Goal: Task Accomplishment & Management: Use online tool/utility

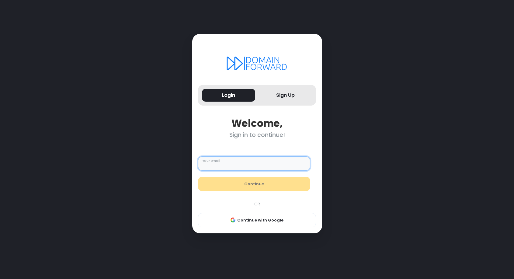
type input "**********"
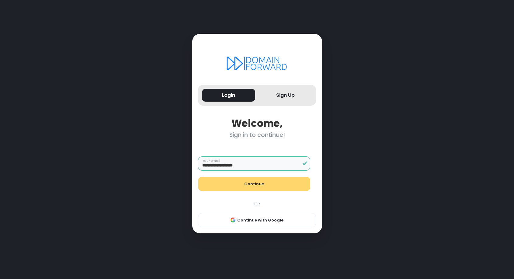
click at [259, 182] on button "Continue" at bounding box center [254, 184] width 112 height 15
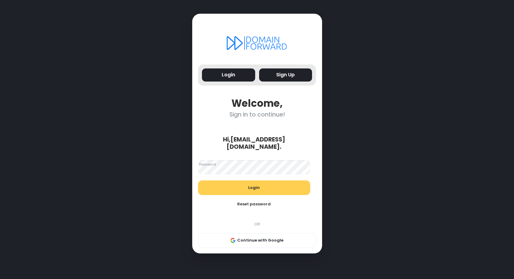
click at [285, 81] on button "Sign Up" at bounding box center [285, 74] width 53 height 13
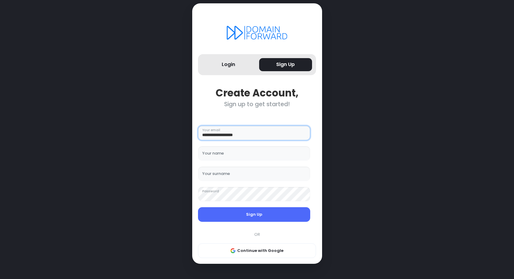
type input "**********"
type input "****"
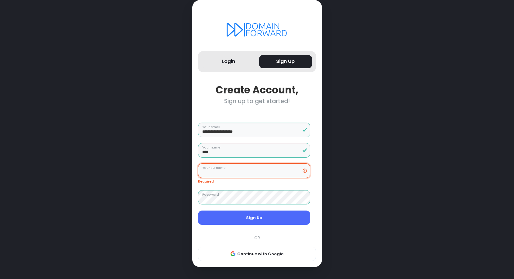
click at [248, 177] on input "Your surname" at bounding box center [254, 170] width 112 height 15
type input "******"
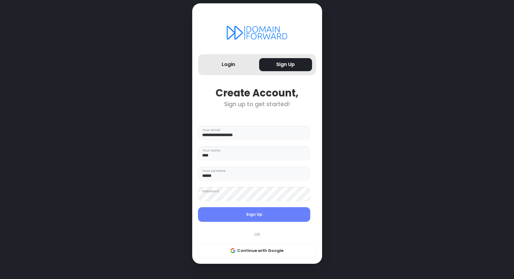
click at [267, 214] on button "Sign Up" at bounding box center [254, 214] width 112 height 15
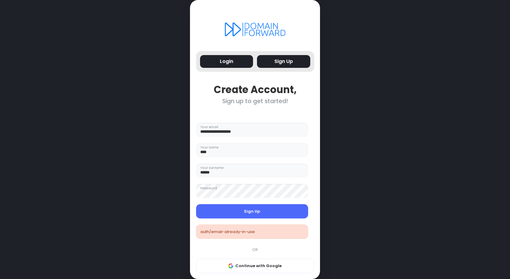
click at [239, 67] on button "Login" at bounding box center [226, 61] width 53 height 13
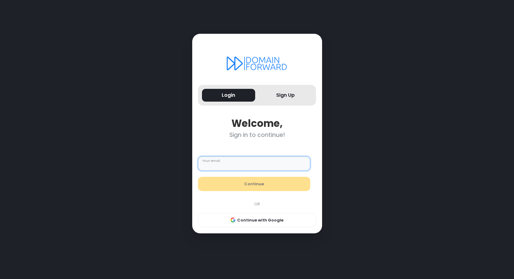
type input "**********"
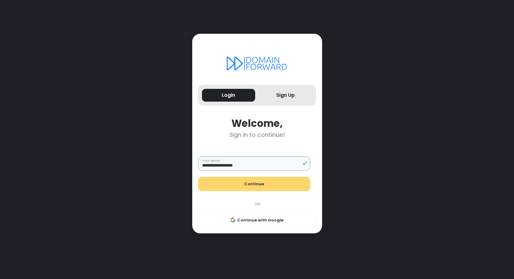
click at [263, 181] on button "Continue" at bounding box center [254, 184] width 112 height 15
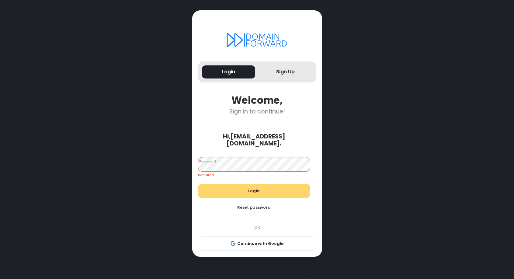
click at [259, 184] on button "Login" at bounding box center [254, 191] width 112 height 15
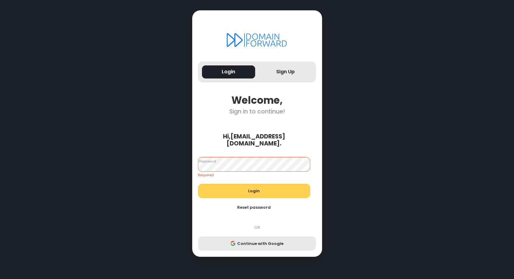
click at [266, 239] on button "Continue with Google" at bounding box center [257, 243] width 118 height 15
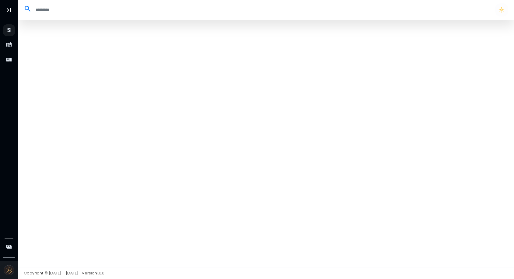
select select "**"
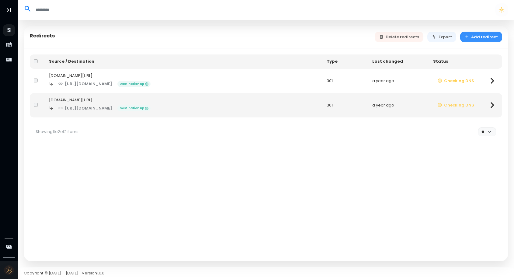
click at [484, 37] on button "Add redirect" at bounding box center [481, 37] width 42 height 11
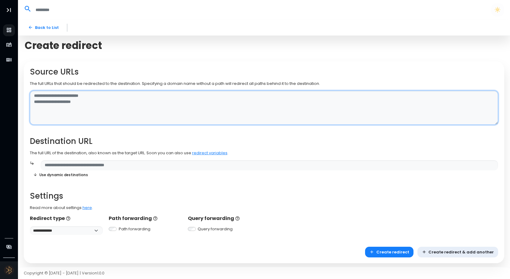
click at [148, 94] on textarea at bounding box center [264, 108] width 468 height 34
type textarea "**********"
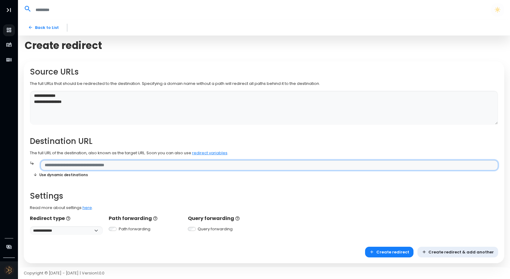
click at [149, 162] on input "text" at bounding box center [268, 165] width 457 height 11
paste input "**********"
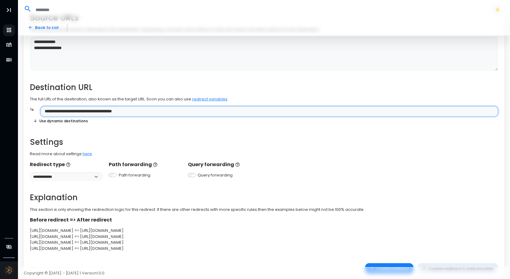
scroll to position [57, 0]
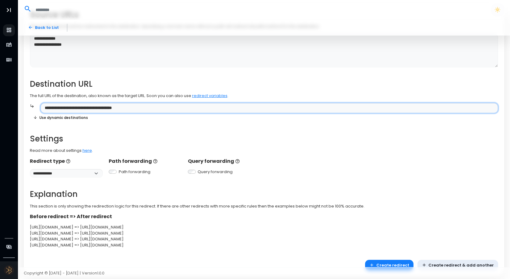
type input "**********"
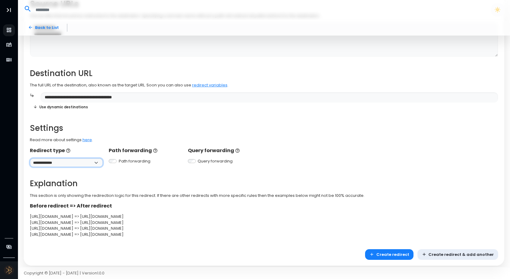
scroll to position [71, 0]
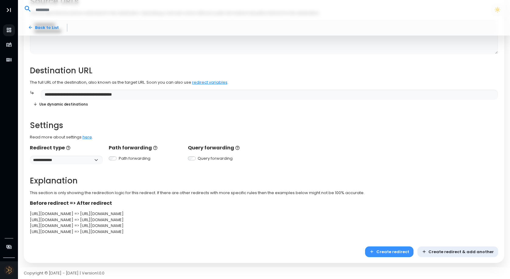
click at [405, 250] on button "Create redirect" at bounding box center [389, 251] width 48 height 11
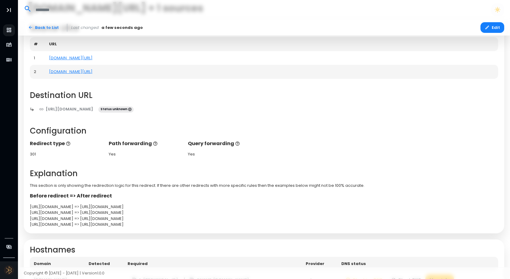
scroll to position [93, 0]
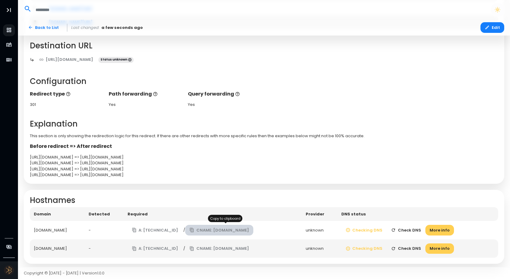
click at [227, 228] on button "CNAME: [DOMAIN_NAME]" at bounding box center [219, 230] width 68 height 11
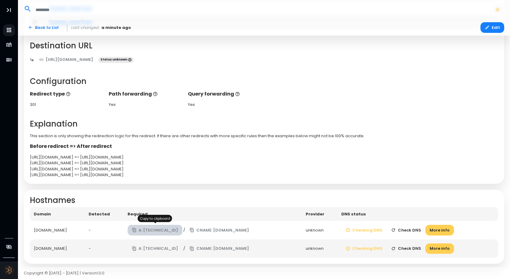
click at [161, 227] on button "A: [TECHNICAL_ID]" at bounding box center [154, 230] width 55 height 11
click at [372, 225] on button "Checking DNS" at bounding box center [364, 230] width 46 height 11
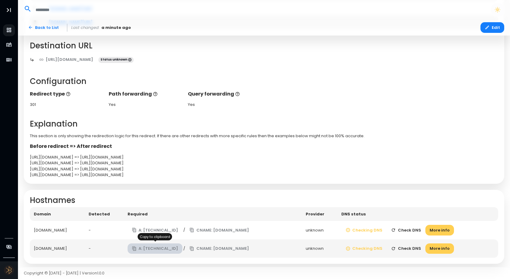
click at [168, 245] on button "A: [TECHNICAL_ID]" at bounding box center [154, 248] width 55 height 11
click at [365, 245] on button "Checking DNS" at bounding box center [364, 248] width 46 height 11
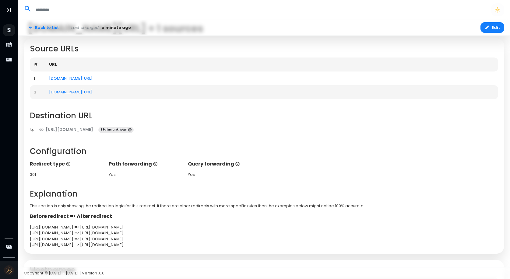
scroll to position [0, 0]
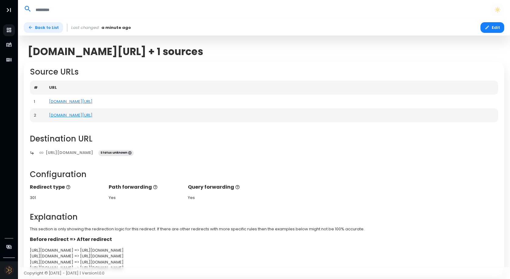
click at [43, 27] on link "Back to List" at bounding box center [43, 27] width 39 height 11
select select "**"
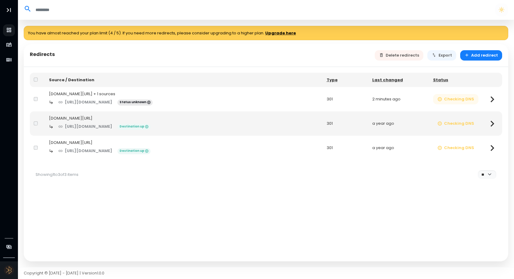
click at [458, 96] on button "Checking DNS" at bounding box center [456, 99] width 46 height 11
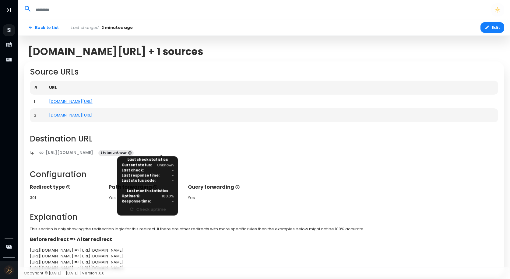
click at [134, 152] on span "Status unknown" at bounding box center [115, 153] width 35 height 6
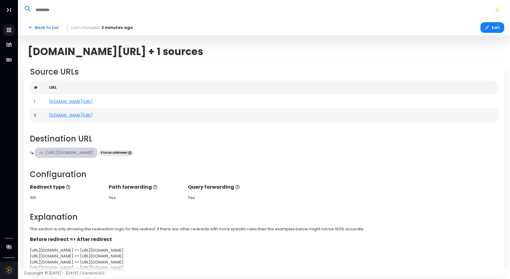
click at [98, 154] on link "[URL][DOMAIN_NAME]" at bounding box center [66, 153] width 63 height 11
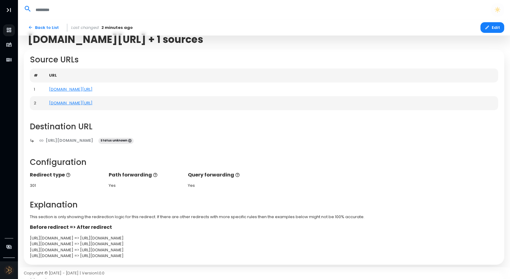
scroll to position [93, 0]
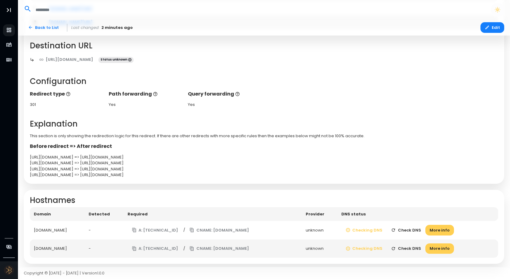
click at [323, 228] on div "unknown" at bounding box center [318, 230] width 27 height 6
click at [452, 231] on button "More info" at bounding box center [439, 230] width 29 height 11
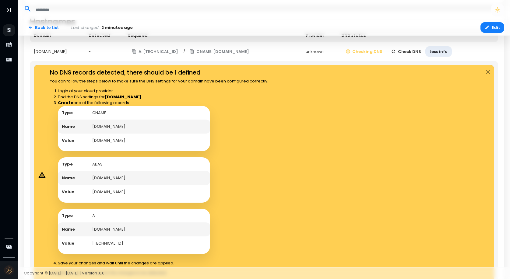
scroll to position [273, 0]
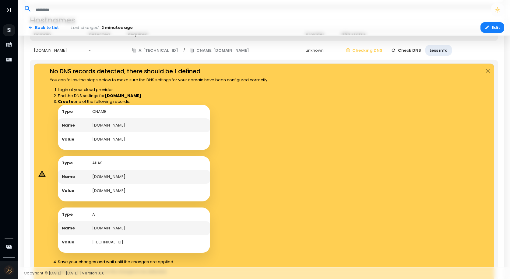
click at [108, 121] on td "[DOMAIN_NAME]" at bounding box center [149, 125] width 122 height 14
copy td "[DOMAIN_NAME]"
drag, startPoint x: 149, startPoint y: 137, endPoint x: 91, endPoint y: 136, distance: 58.4
click at [91, 136] on td "[DOMAIN_NAME]" at bounding box center [149, 139] width 122 height 14
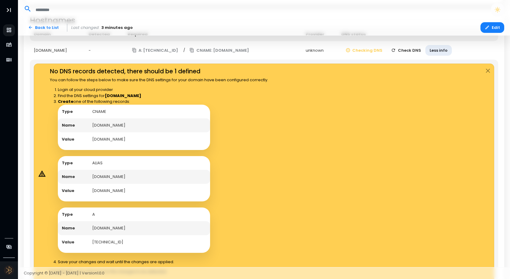
copy td "[DOMAIN_NAME]"
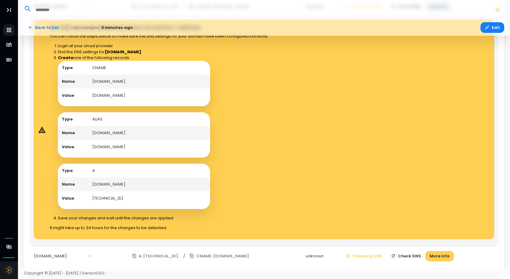
scroll to position [322, 0]
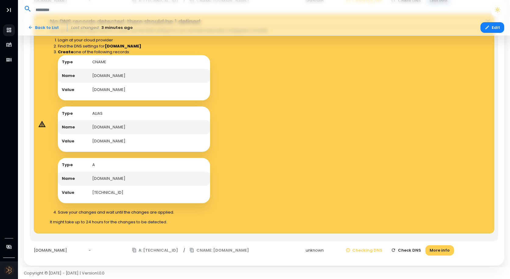
click at [419, 245] on button "Check DNS" at bounding box center [405, 250] width 39 height 11
click at [419, 247] on button "Check DNS" at bounding box center [412, 250] width 39 height 11
click at [420, 246] on button "Check DNS" at bounding box center [412, 250] width 39 height 11
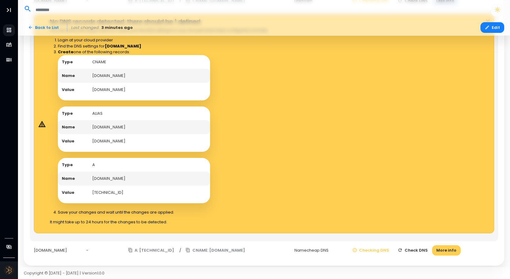
click at [420, 246] on button "Check DNS" at bounding box center [412, 250] width 39 height 11
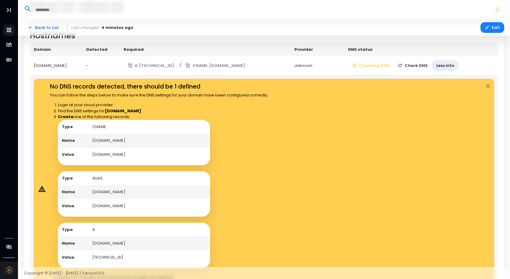
scroll to position [266, 0]
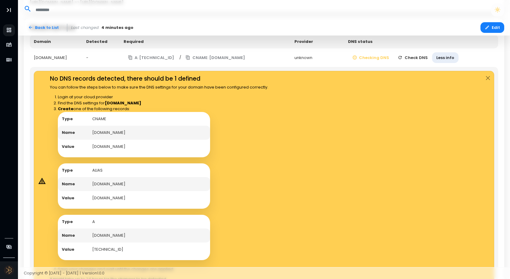
click at [418, 56] on button "Check DNS" at bounding box center [412, 57] width 39 height 11
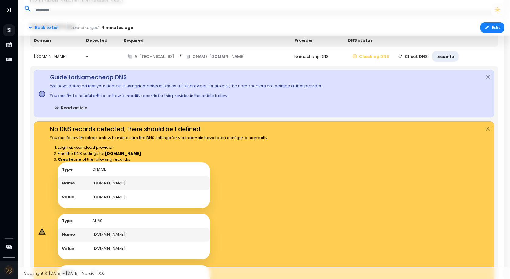
scroll to position [270, 0]
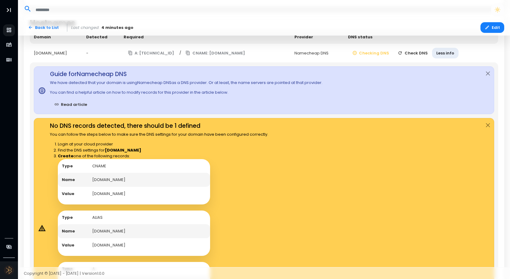
click at [420, 51] on button "Check DNS" at bounding box center [412, 53] width 39 height 11
click at [75, 101] on link "Read article" at bounding box center [71, 104] width 42 height 11
click at [418, 51] on button "Check DNS" at bounding box center [412, 53] width 39 height 11
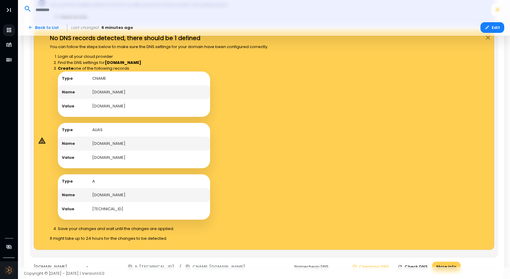
scroll to position [374, 0]
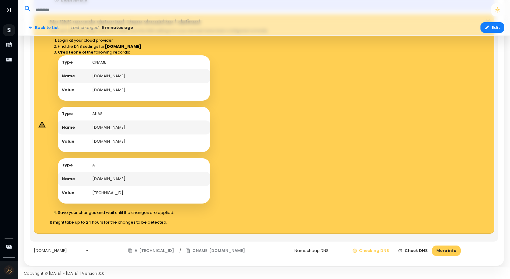
click at [419, 246] on button "Check DNS" at bounding box center [412, 250] width 39 height 11
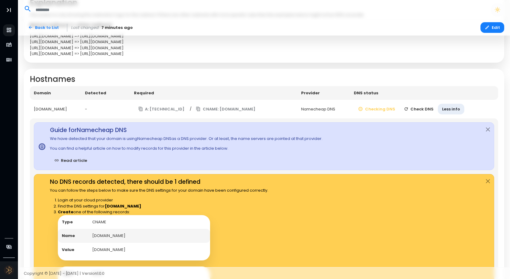
click at [428, 107] on button "Check DNS" at bounding box center [418, 109] width 39 height 11
click at [485, 126] on button "Close" at bounding box center [488, 130] width 12 height 14
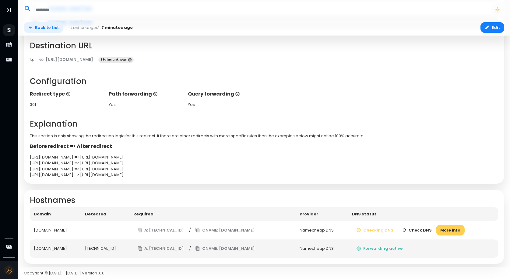
click at [39, 25] on link "Back to List" at bounding box center [43, 27] width 39 height 11
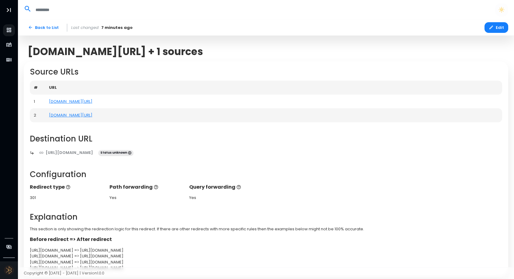
select select "**"
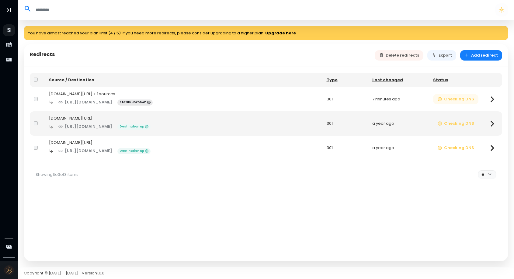
click at [445, 99] on button "Checking DNS" at bounding box center [456, 99] width 46 height 11
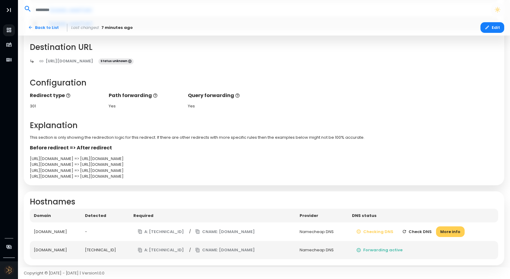
scroll to position [93, 0]
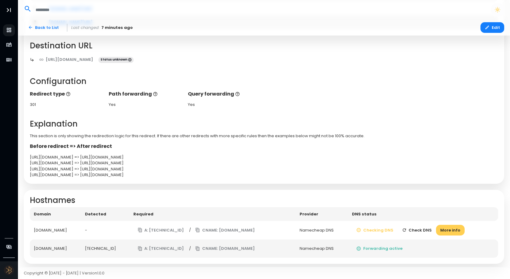
click at [422, 228] on button "Check DNS" at bounding box center [416, 230] width 39 height 11
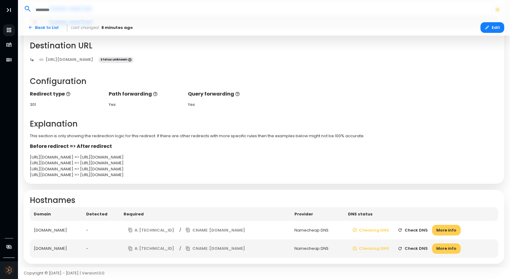
click at [423, 227] on button "Check DNS" at bounding box center [412, 230] width 39 height 11
click at [422, 243] on button "Check DNS" at bounding box center [412, 248] width 39 height 11
click at [458, 228] on button "More info" at bounding box center [446, 230] width 29 height 11
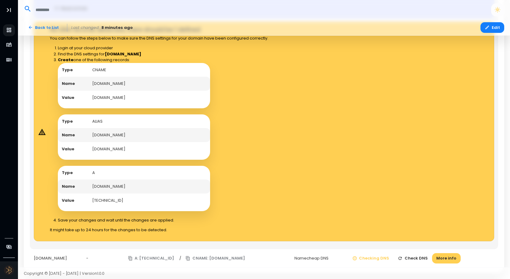
scroll to position [367, 0]
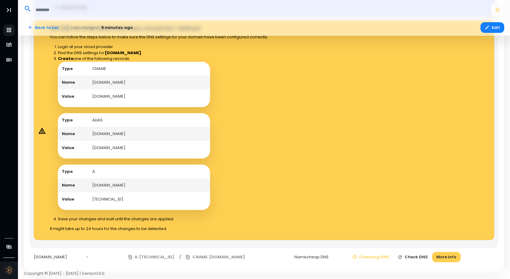
click at [417, 253] on button "Check DNS" at bounding box center [412, 257] width 39 height 11
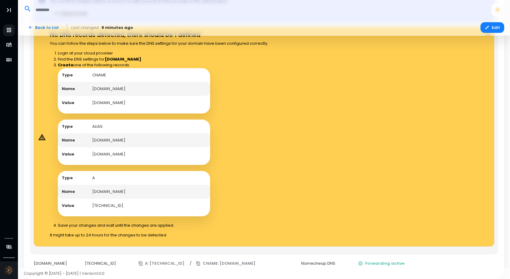
scroll to position [360, 0]
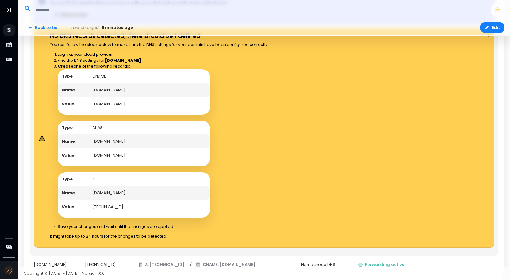
drag, startPoint x: 120, startPoint y: 137, endPoint x: 90, endPoint y: 137, distance: 29.8
click at [90, 137] on td "[DOMAIN_NAME]" at bounding box center [149, 141] width 122 height 14
copy td "[DOMAIN_NAME]"
drag, startPoint x: 148, startPoint y: 151, endPoint x: 90, endPoint y: 151, distance: 58.1
click at [90, 151] on td "[DOMAIN_NAME]" at bounding box center [149, 155] width 122 height 14
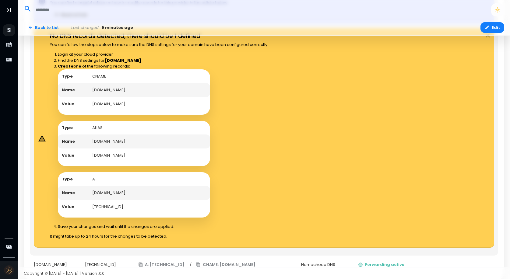
copy td "[DOMAIN_NAME]"
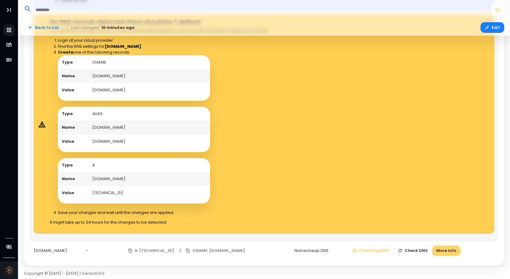
click at [453, 245] on button "More info" at bounding box center [446, 250] width 29 height 11
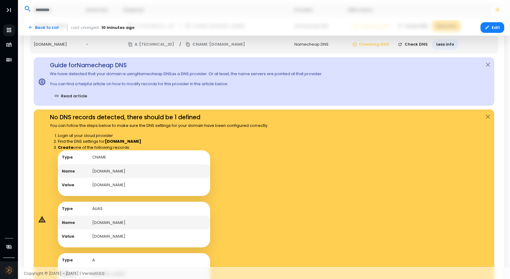
scroll to position [220, 0]
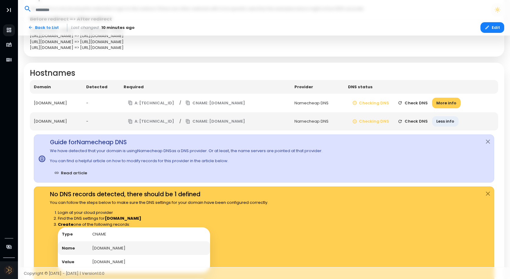
click at [421, 101] on button "Check DNS" at bounding box center [412, 103] width 39 height 11
click at [422, 117] on button "Check DNS" at bounding box center [412, 121] width 39 height 11
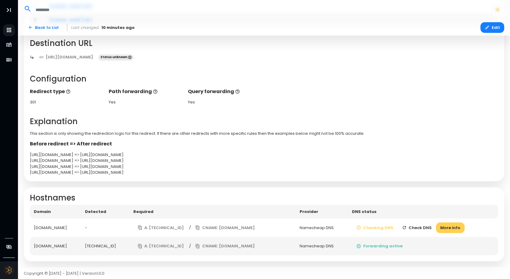
scroll to position [93, 0]
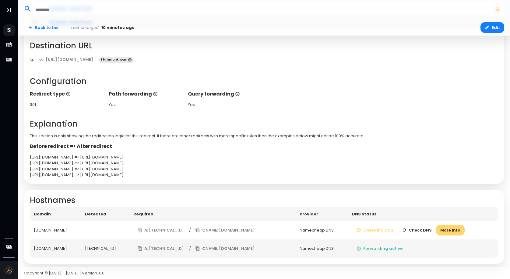
click at [449, 227] on button "More info" at bounding box center [450, 230] width 29 height 11
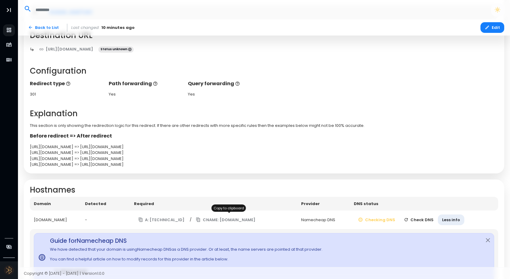
scroll to position [140, 0]
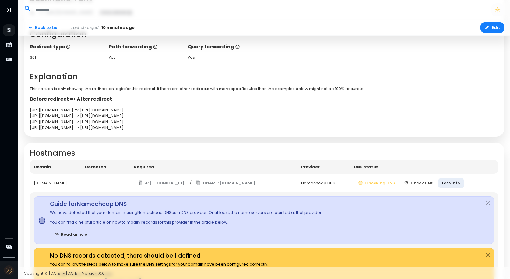
click at [429, 182] on button "Check DNS" at bounding box center [418, 183] width 39 height 11
click at [155, 179] on button "A: [TECHNICAL_ID]" at bounding box center [161, 183] width 55 height 11
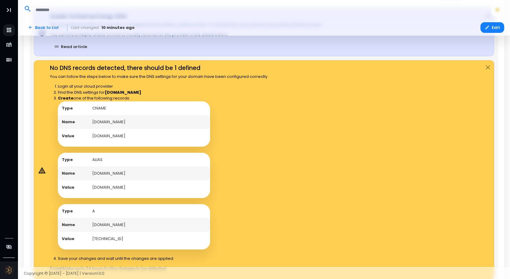
scroll to position [329, 0]
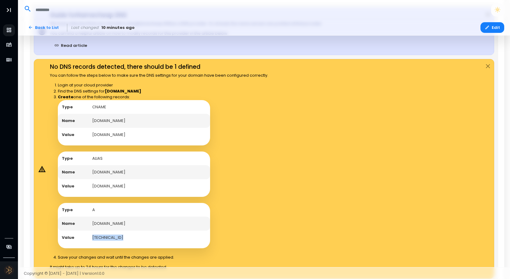
drag, startPoint x: 115, startPoint y: 231, endPoint x: 92, endPoint y: 233, distance: 23.2
click at [92, 233] on td "[TECHNICAL_ID]" at bounding box center [149, 238] width 122 height 14
copy td "[TECHNICAL_ID]"
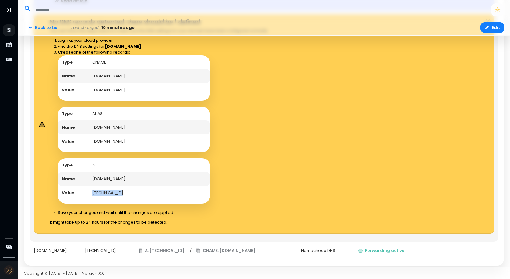
scroll to position [318, 0]
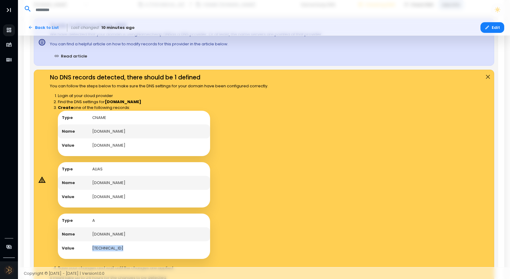
click at [492, 73] on button "Close" at bounding box center [488, 77] width 12 height 14
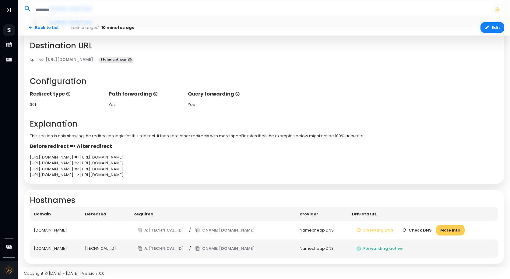
scroll to position [83, 0]
